Goal: Information Seeking & Learning: Learn about a topic

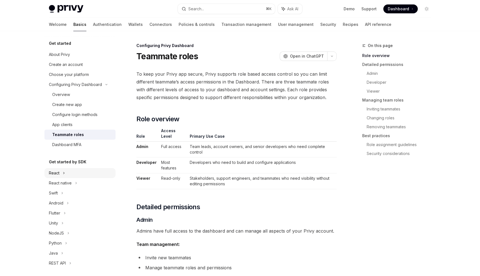
scroll to position [7, 0]
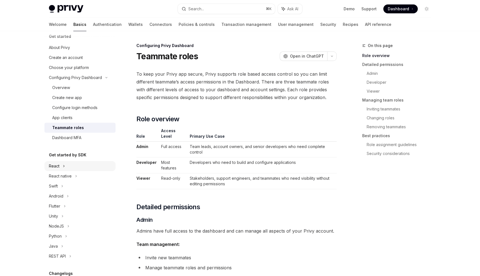
click at [73, 163] on div "React" at bounding box center [79, 166] width 71 height 10
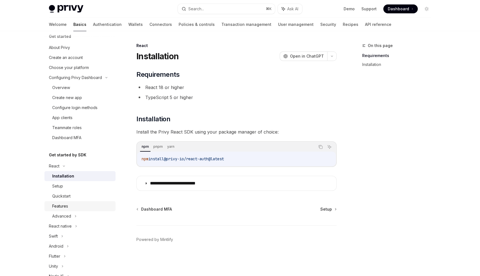
click at [70, 206] on div "Features" at bounding box center [82, 206] width 60 height 7
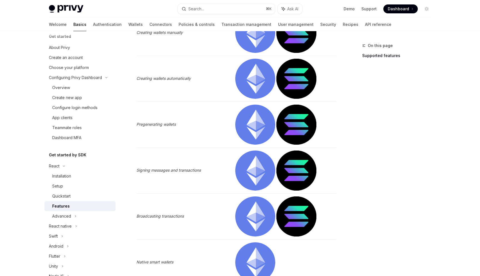
scroll to position [224, 0]
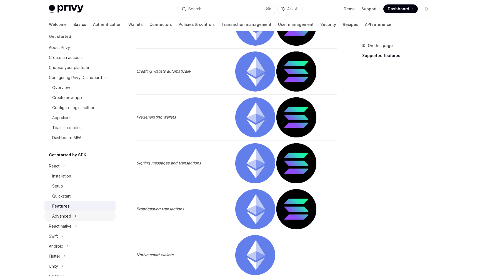
click at [68, 219] on div "Advanced" at bounding box center [61, 216] width 19 height 7
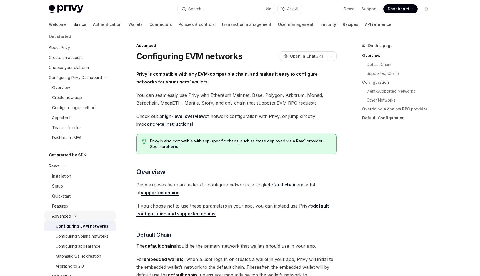
scroll to position [71, 0]
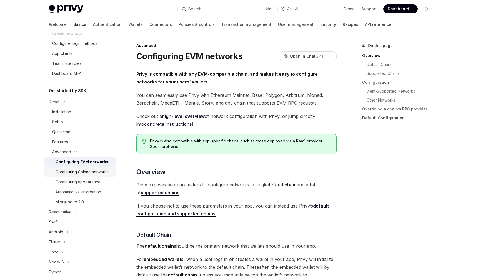
click at [89, 172] on div "Configuring Solana networks" at bounding box center [82, 171] width 53 height 7
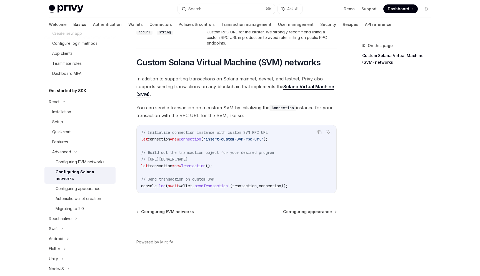
scroll to position [180, 0]
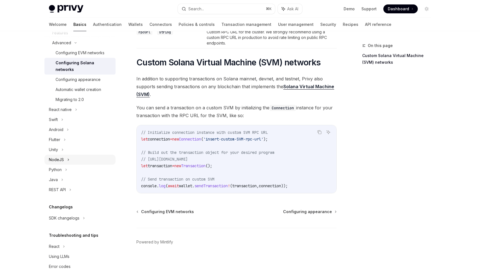
click at [71, 155] on div "NodeJS" at bounding box center [79, 160] width 71 height 10
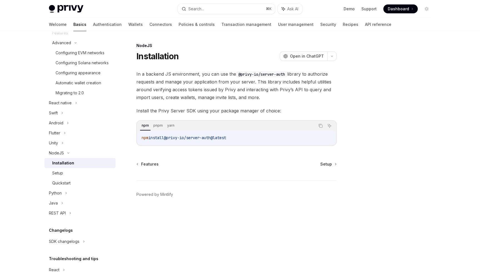
click at [76, 167] on link "Installation" at bounding box center [79, 163] width 71 height 10
click at [78, 171] on div "Setup" at bounding box center [82, 173] width 60 height 7
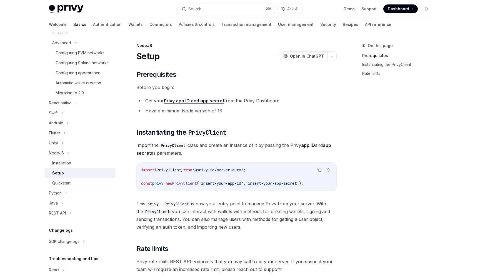
click at [79, 177] on link "Setup" at bounding box center [79, 173] width 71 height 10
click at [79, 179] on link "Quickstart" at bounding box center [79, 183] width 71 height 10
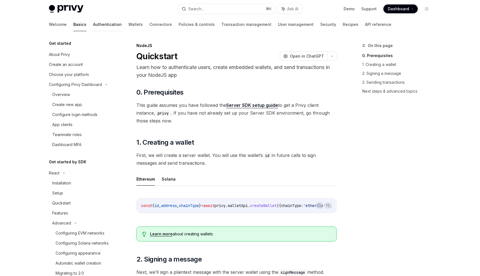
click at [93, 29] on link "Authentication" at bounding box center [107, 24] width 29 height 13
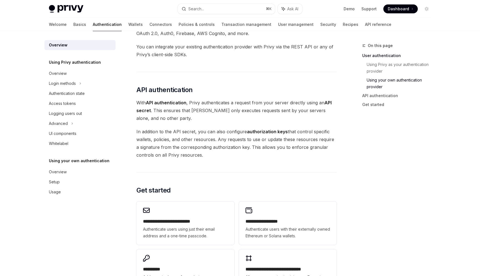
scroll to position [406, 0]
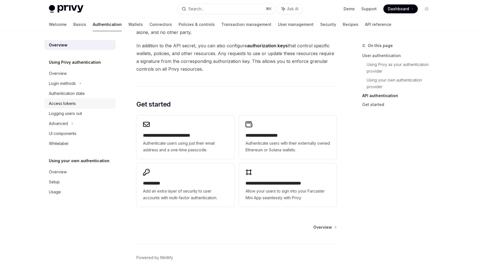
click at [70, 103] on div "Access tokens" at bounding box center [62, 103] width 27 height 7
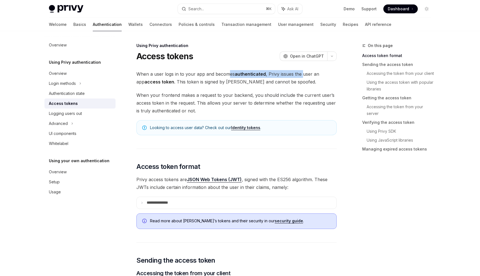
drag, startPoint x: 229, startPoint y: 74, endPoint x: 302, endPoint y: 76, distance: 72.9
click at [302, 76] on span "When a user logs in to your app and becomes authenticated , Privy issues the us…" at bounding box center [237, 78] width 200 height 16
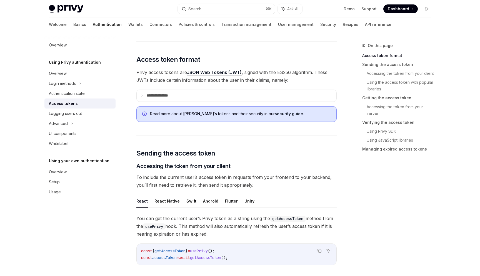
scroll to position [117, 0]
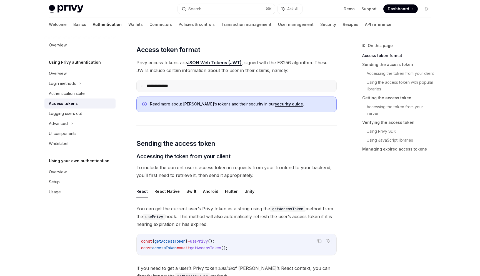
click at [172, 85] on p "**********" at bounding box center [162, 85] width 30 height 5
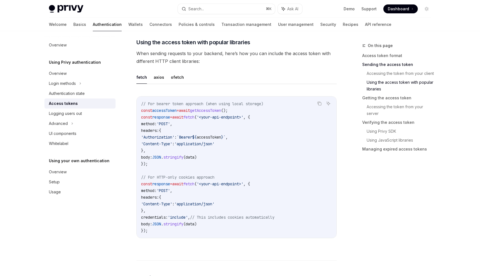
scroll to position [659, 0]
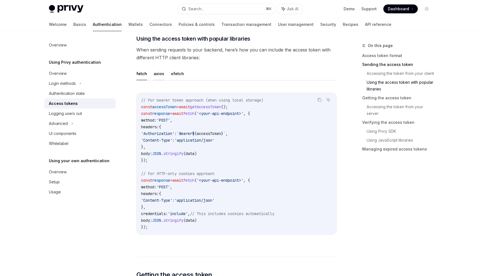
click at [160, 75] on button "axios" at bounding box center [159, 73] width 11 height 13
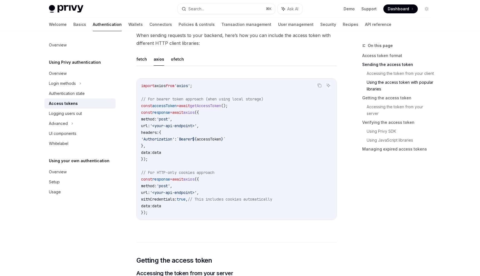
scroll to position [691, 0]
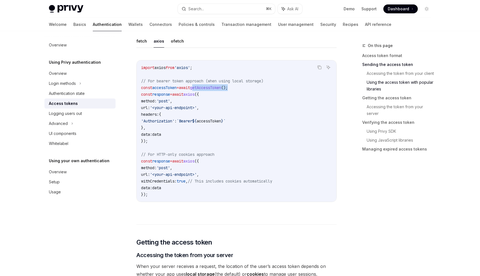
drag, startPoint x: 203, startPoint y: 86, endPoint x: 267, endPoint y: 90, distance: 64.0
click at [267, 90] on code "import axios from 'axios' ; // For bearer token approach (when using local stor…" at bounding box center [236, 130] width 191 height 133
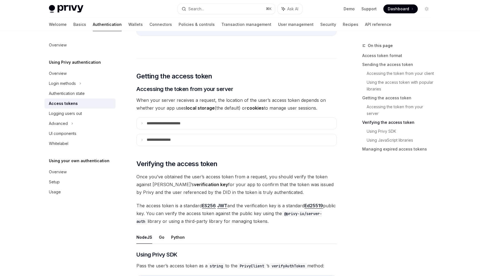
scroll to position [861, 0]
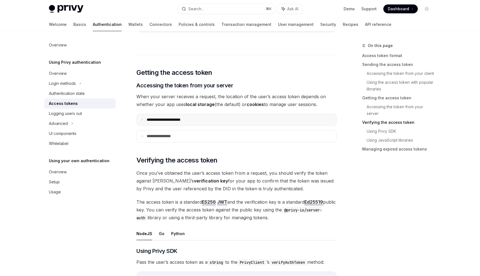
click at [172, 120] on p "**********" at bounding box center [170, 119] width 46 height 5
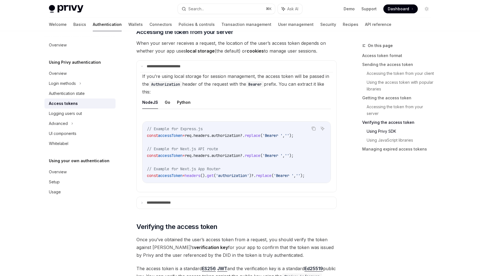
scroll to position [999, 0]
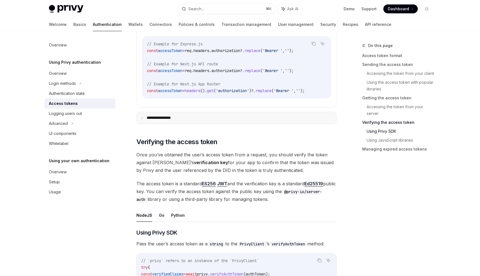
click at [160, 124] on summary "**********" at bounding box center [237, 118] width 200 height 12
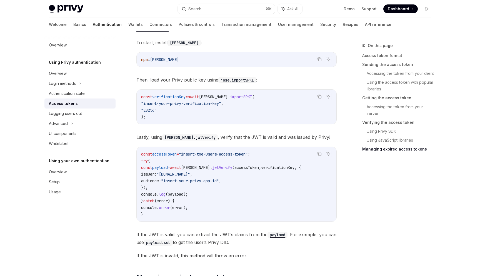
scroll to position [1843, 0]
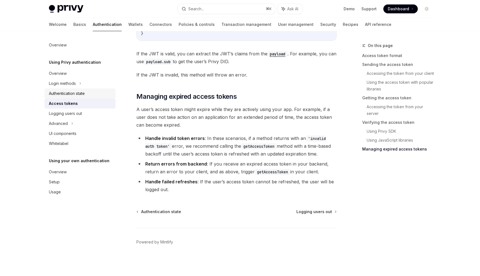
click at [80, 90] on div "Authentication state" at bounding box center [67, 93] width 36 height 7
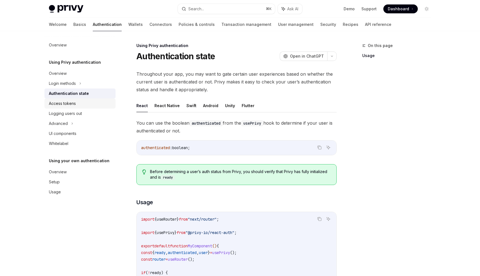
click at [86, 103] on div "Access tokens" at bounding box center [80, 103] width 63 height 7
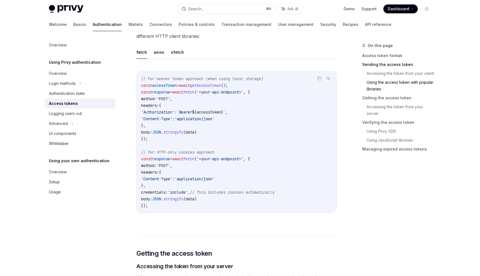
scroll to position [502, 0]
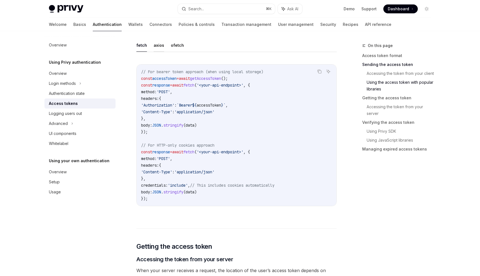
click at [158, 45] on button "axios" at bounding box center [159, 45] width 11 height 13
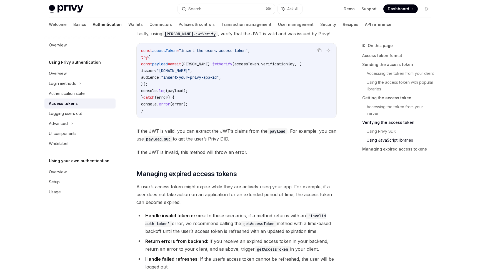
scroll to position [1169, 0]
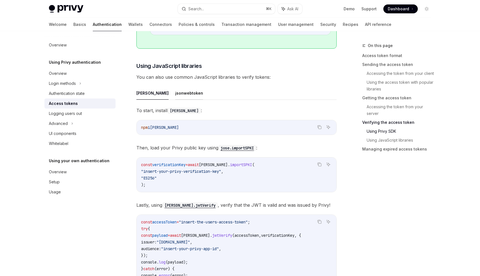
click at [175, 93] on button "jsonwebtoken" at bounding box center [189, 92] width 28 height 13
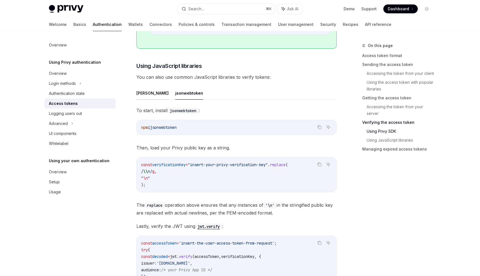
click at [137, 93] on button "[PERSON_NAME]" at bounding box center [153, 92] width 32 height 13
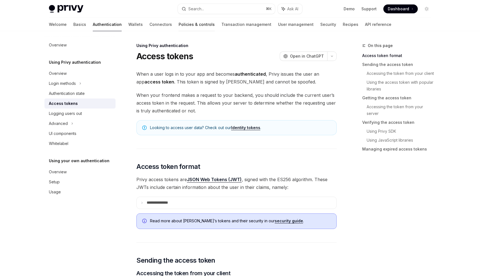
click at [179, 25] on link "Policies & controls" at bounding box center [197, 24] width 36 height 13
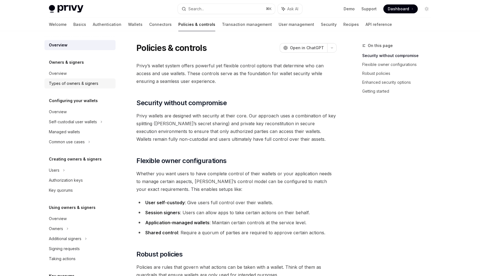
click at [74, 84] on div "Types of owners & signers" at bounding box center [73, 83] width 49 height 7
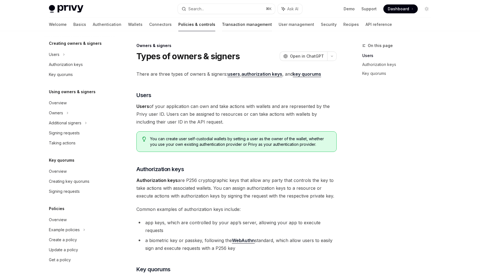
click at [222, 28] on link "Transaction management" at bounding box center [247, 24] width 50 height 13
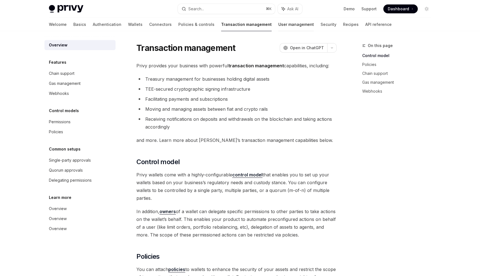
click at [279, 26] on link "User management" at bounding box center [297, 24] width 36 height 13
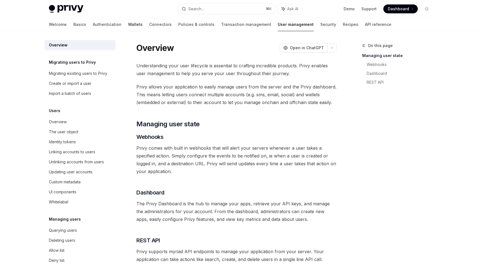
click at [128, 26] on link "Wallets" at bounding box center [135, 24] width 14 height 13
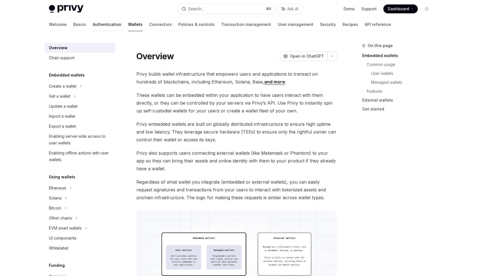
click at [93, 26] on link "Authentication" at bounding box center [107, 24] width 29 height 13
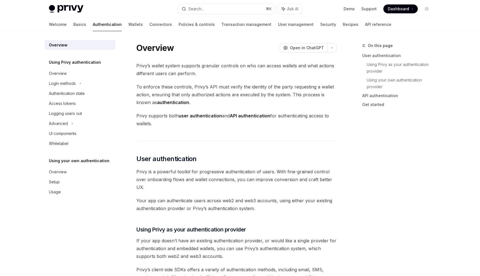
type textarea "*"
